Goal: Book appointment/travel/reservation

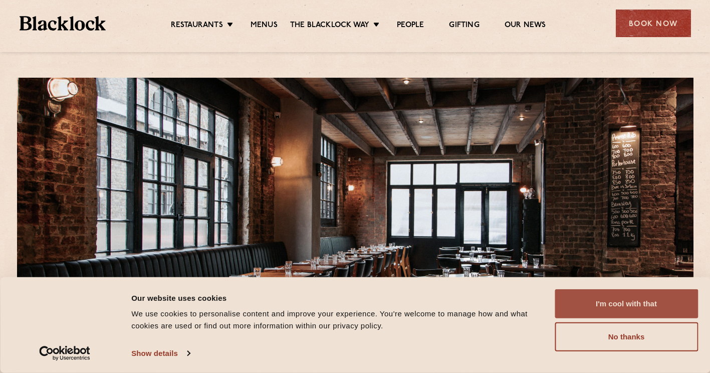
click at [669, 304] on button "I'm cool with that" at bounding box center [626, 303] width 143 height 29
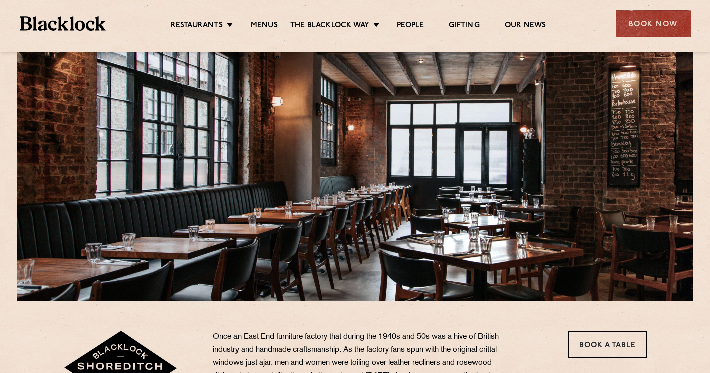
scroll to position [43, 0]
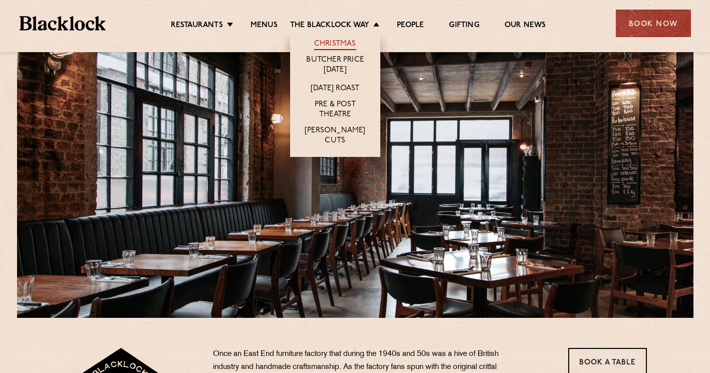
click at [345, 45] on link "Christmas" at bounding box center [335, 44] width 42 height 11
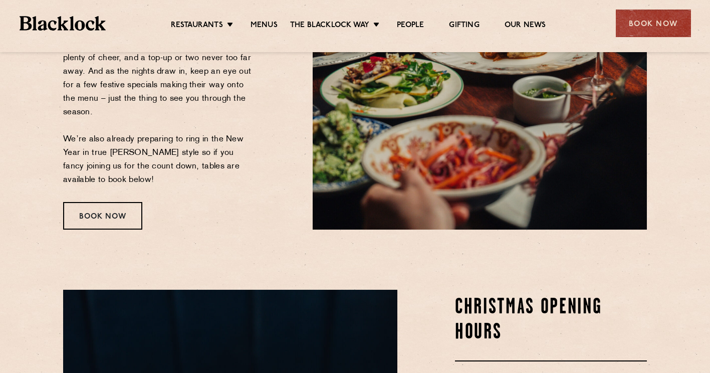
scroll to position [275, 0]
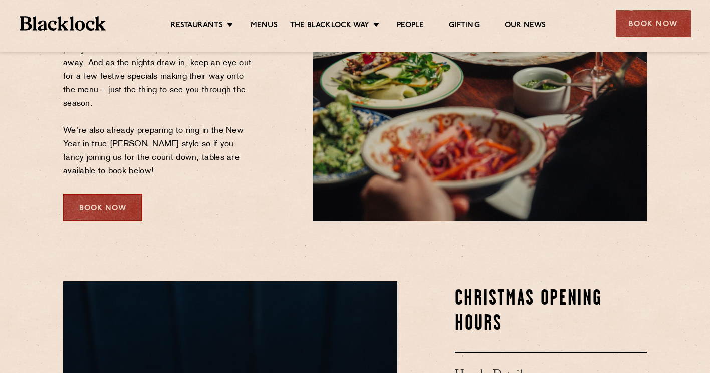
click at [98, 201] on div "Book Now" at bounding box center [102, 207] width 79 height 28
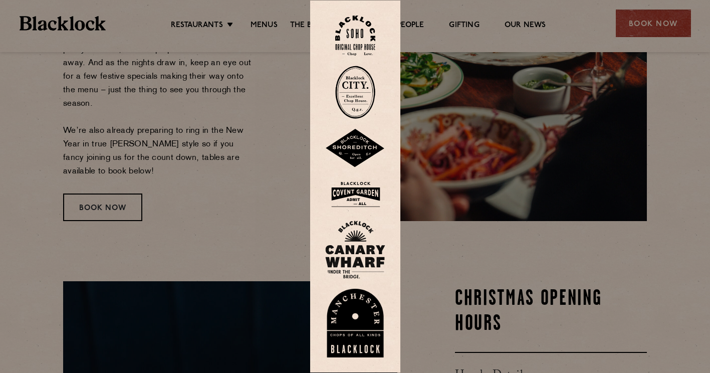
click at [362, 142] on img at bounding box center [355, 148] width 60 height 39
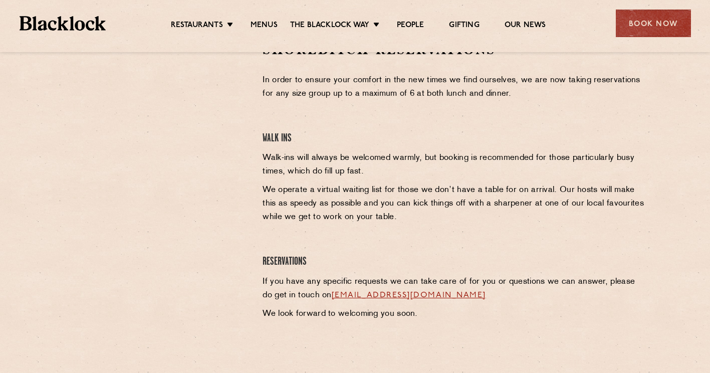
scroll to position [345, 0]
